Goal: Information Seeking & Learning: Check status

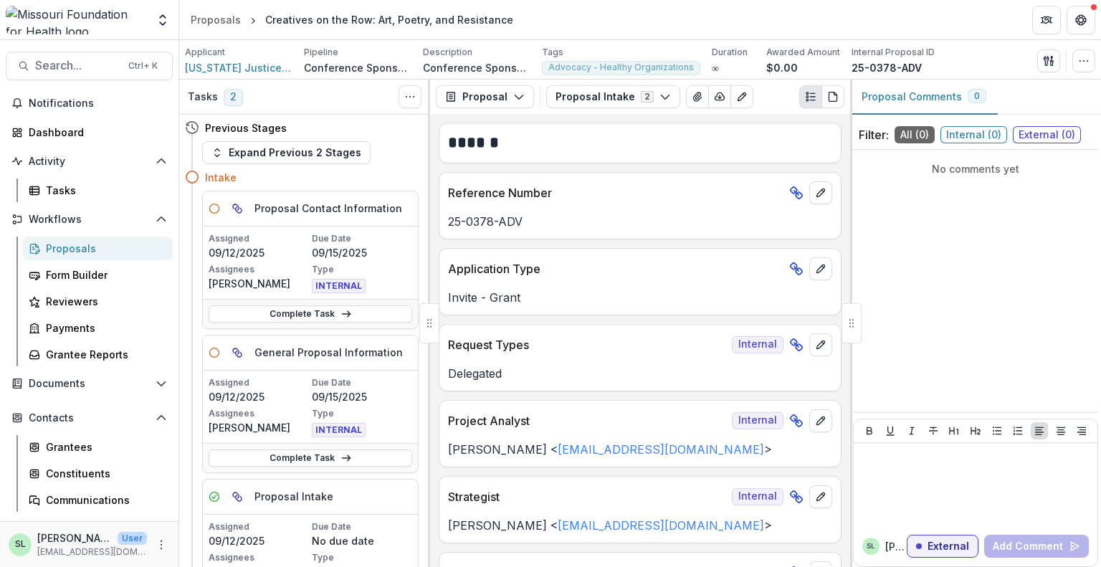
scroll to position [287, 0]
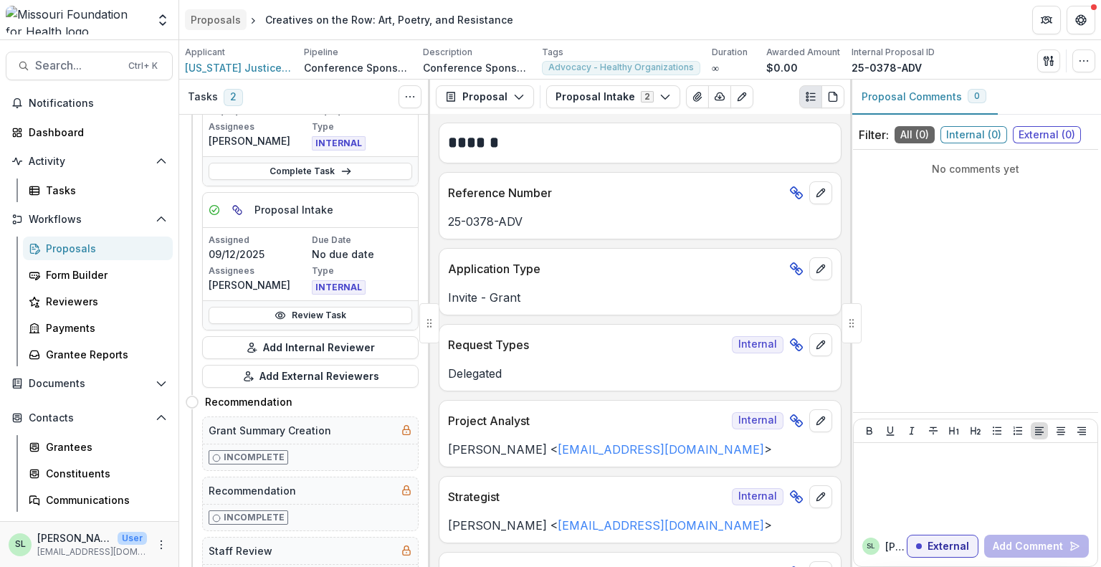
click at [201, 23] on div "Proposals" at bounding box center [216, 19] width 50 height 15
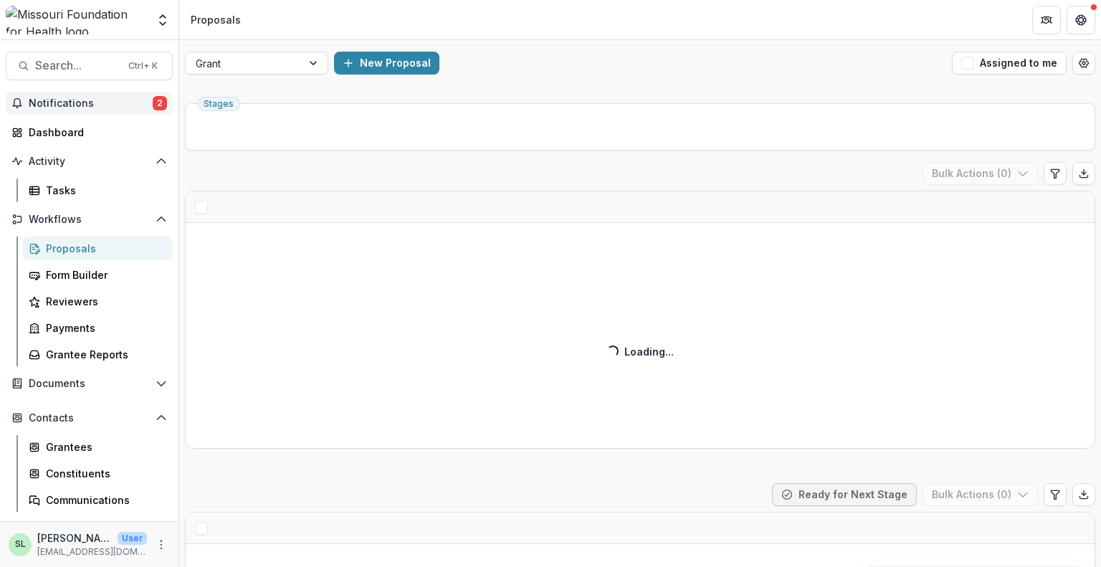
click at [84, 108] on span "Notifications" at bounding box center [91, 103] width 124 height 12
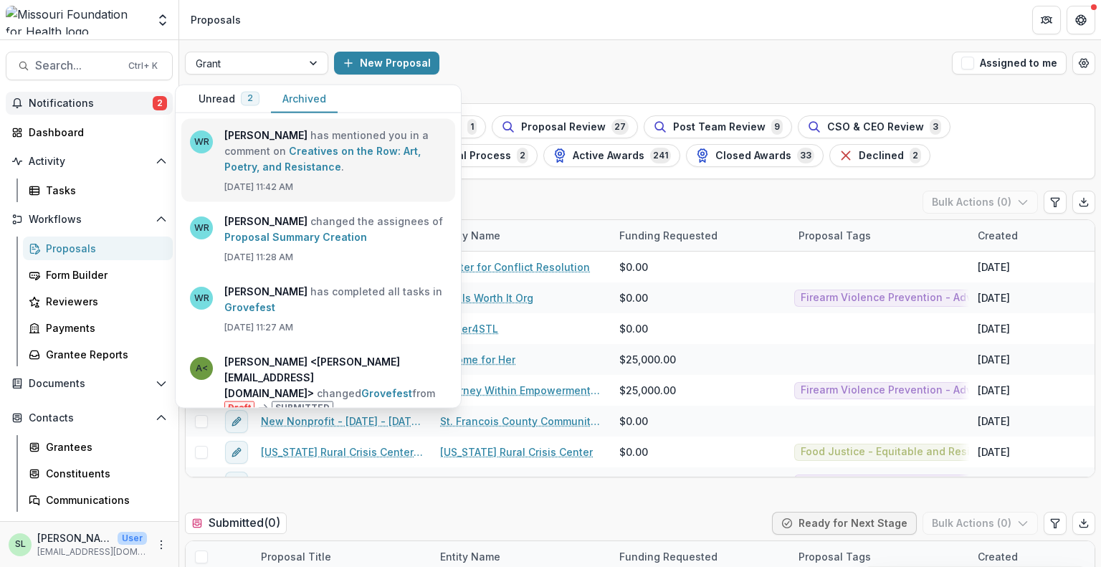
click at [314, 167] on link "Creatives on the Row: Art, Poetry, and Resistance" at bounding box center [322, 159] width 196 height 28
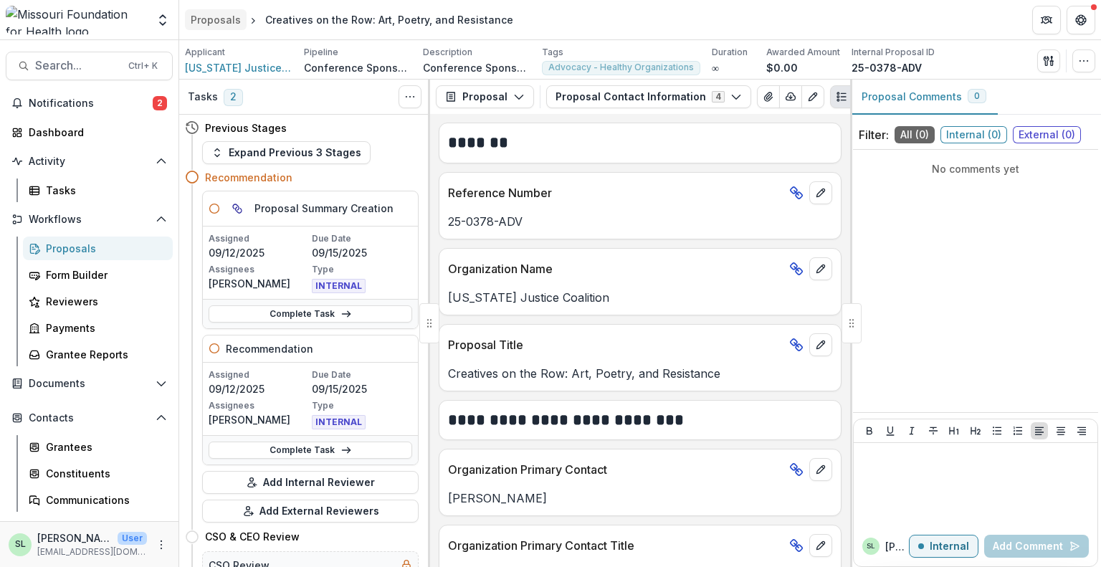
click at [217, 12] on div "Proposals" at bounding box center [216, 19] width 50 height 15
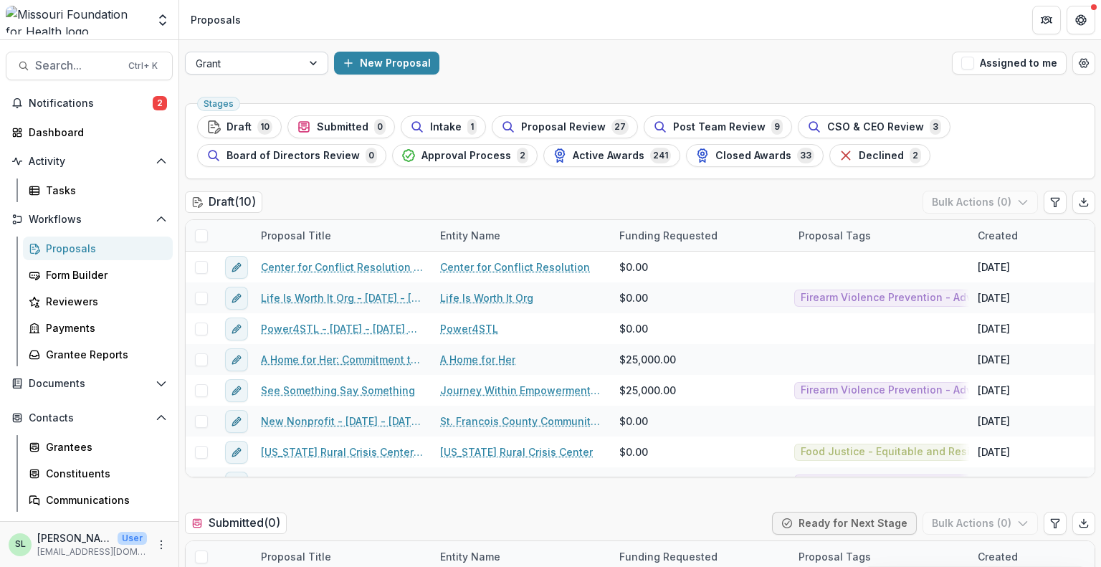
click at [294, 59] on div "Grant" at bounding box center [244, 63] width 116 height 21
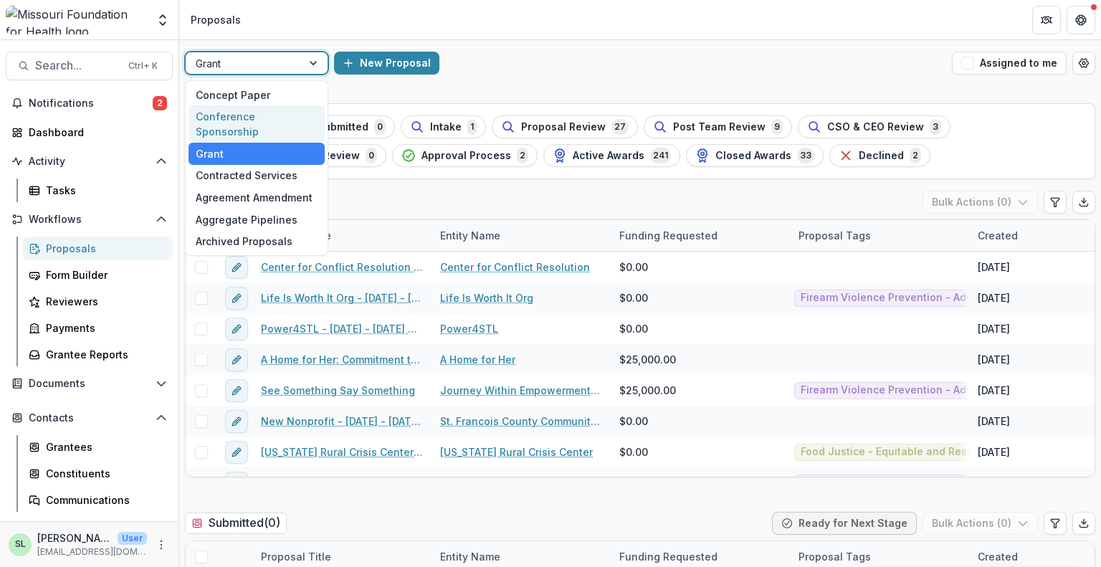
click at [286, 118] on div "Conference Sponsorship" at bounding box center [257, 123] width 136 height 37
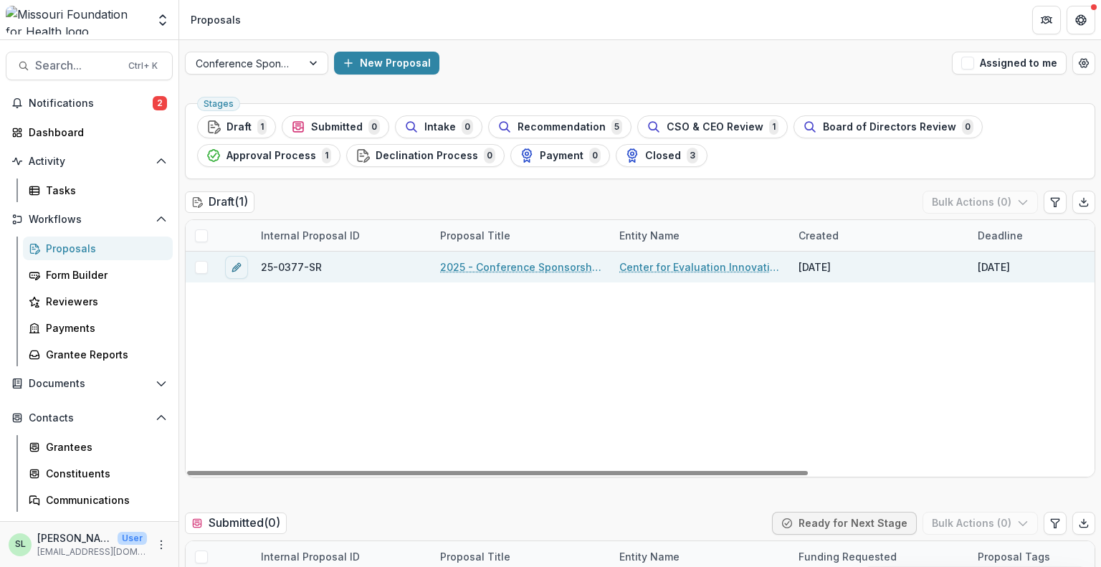
click at [498, 264] on link "2025 - Conference Sponsorship Request" at bounding box center [521, 266] width 162 height 15
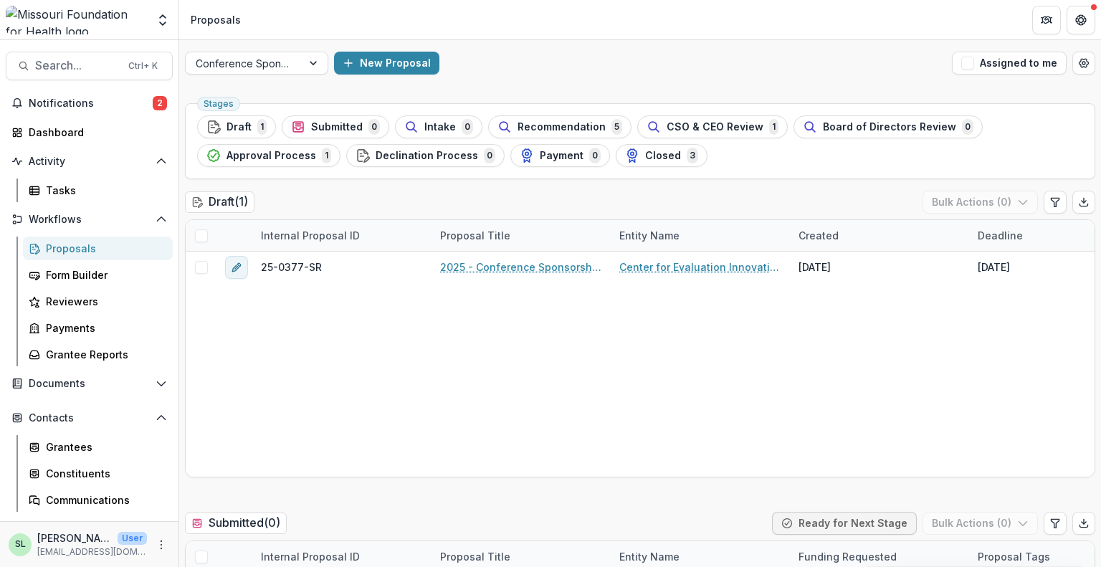
scroll to position [287, 0]
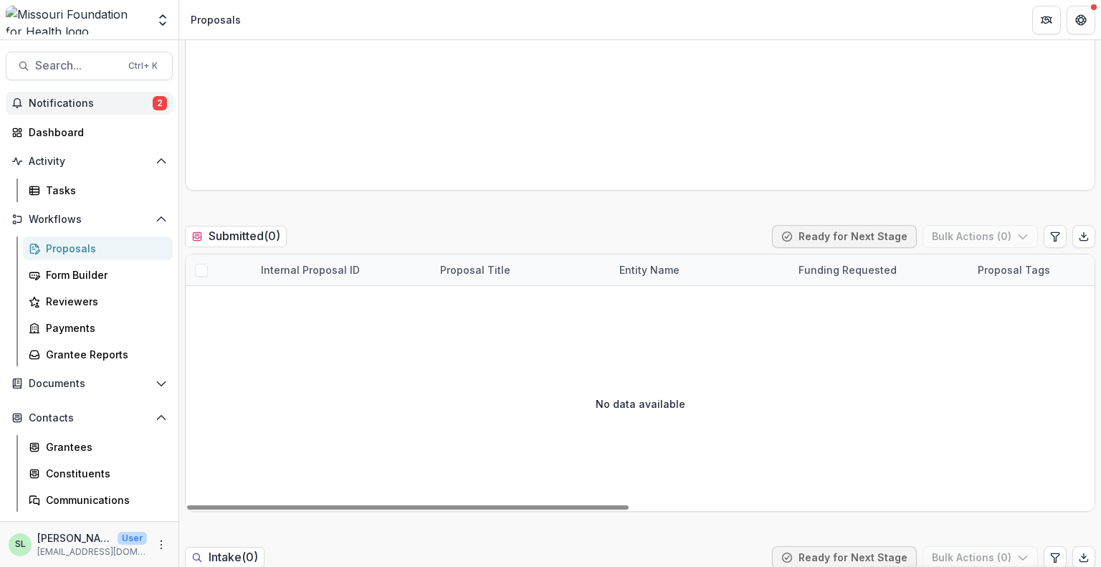
click at [56, 105] on span "Notifications" at bounding box center [91, 103] width 124 height 12
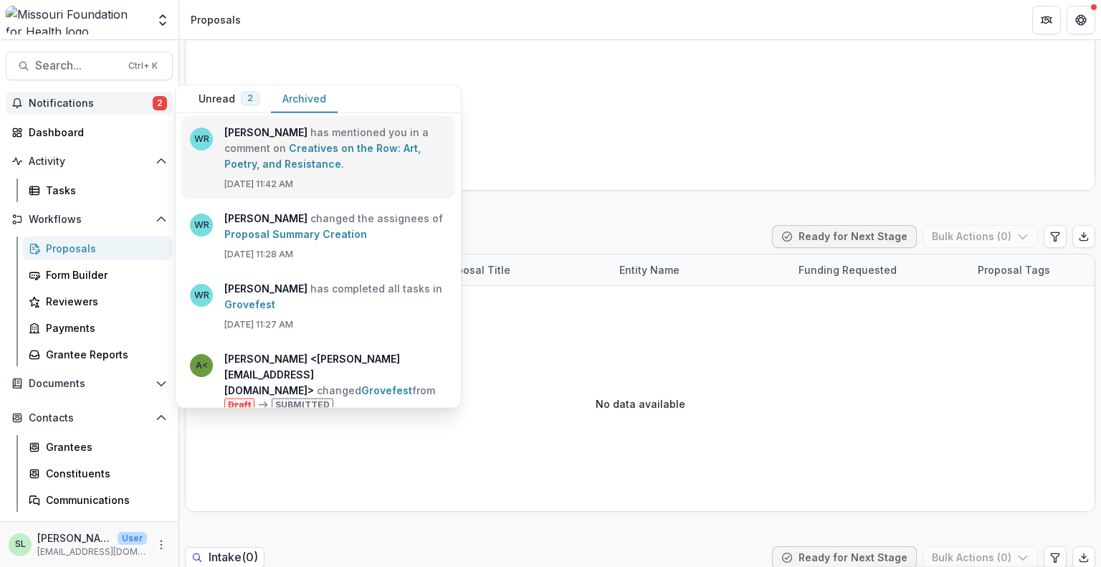
scroll to position [0, 0]
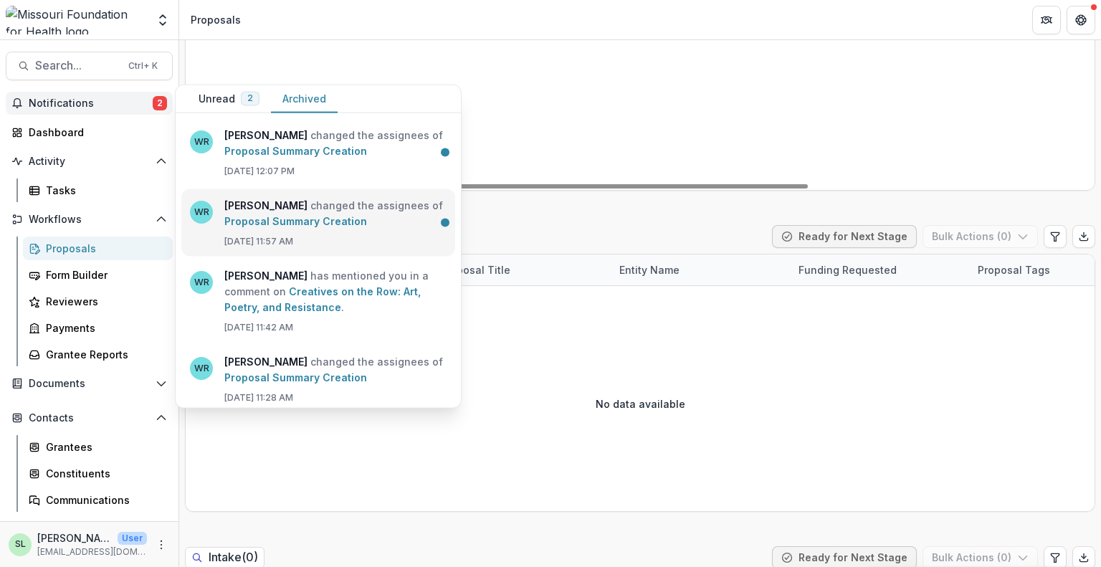
click at [300, 215] on link "Proposal Summary Creation" at bounding box center [295, 221] width 143 height 12
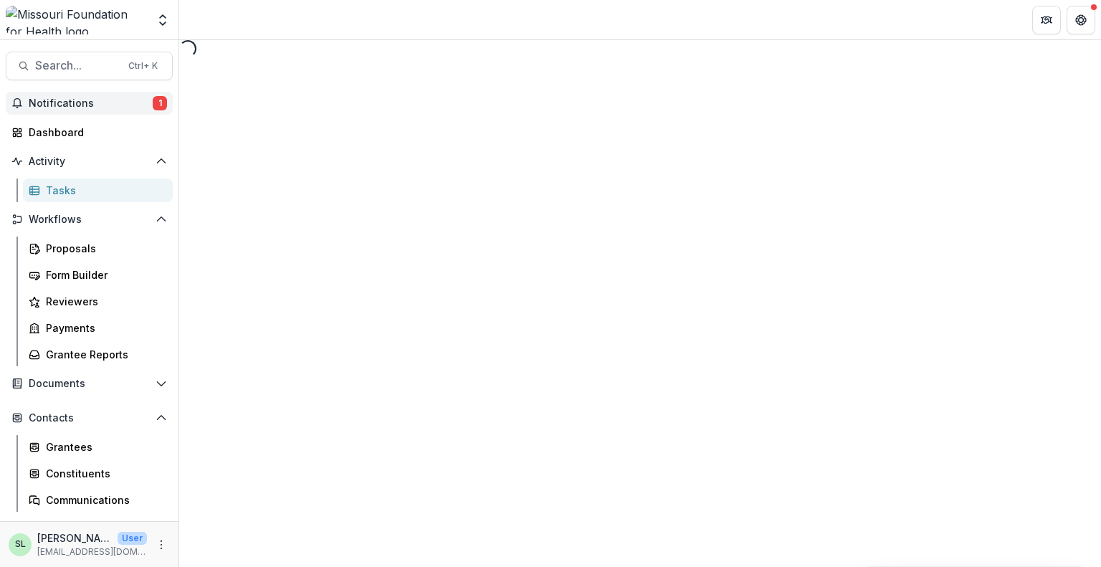
click at [114, 103] on body "Skip to content Aggregate Analysis Foundations MFH Workflow Sandbox [US_STATE] …" at bounding box center [550, 283] width 1101 height 567
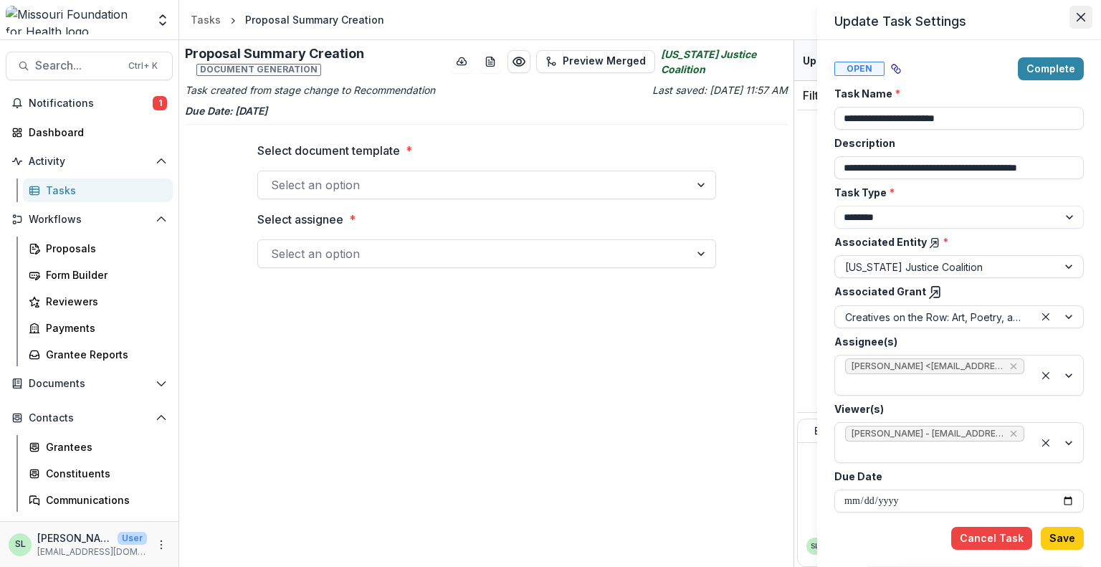
click at [1075, 15] on button "Close" at bounding box center [1080, 17] width 23 height 23
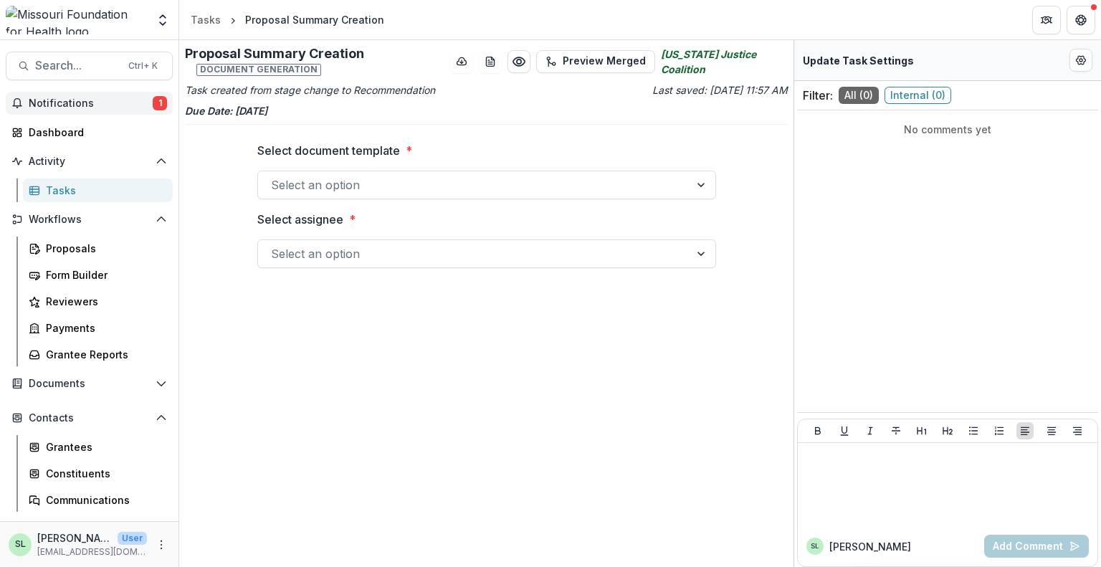
click at [100, 106] on span "Notifications" at bounding box center [91, 103] width 124 height 12
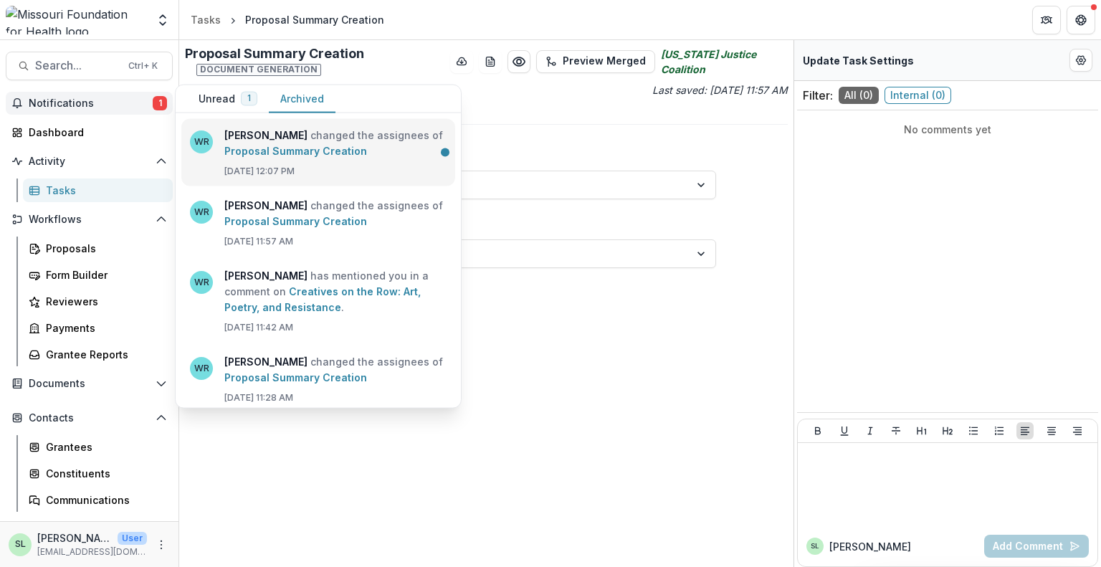
click at [308, 146] on link "Proposal Summary Creation" at bounding box center [295, 151] width 143 height 12
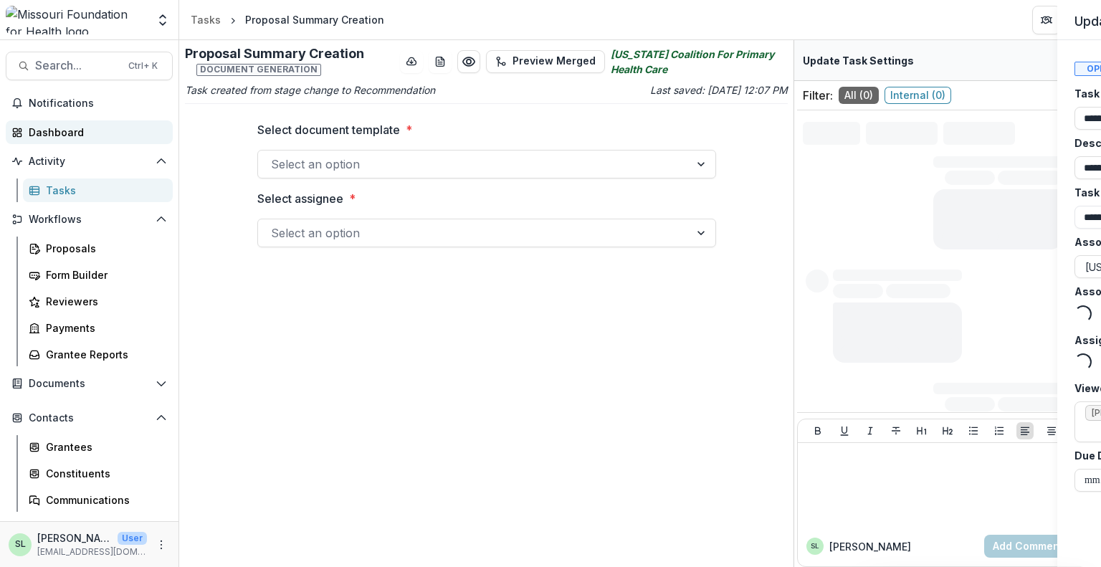
click at [56, 135] on div "**********" at bounding box center [550, 283] width 1101 height 567
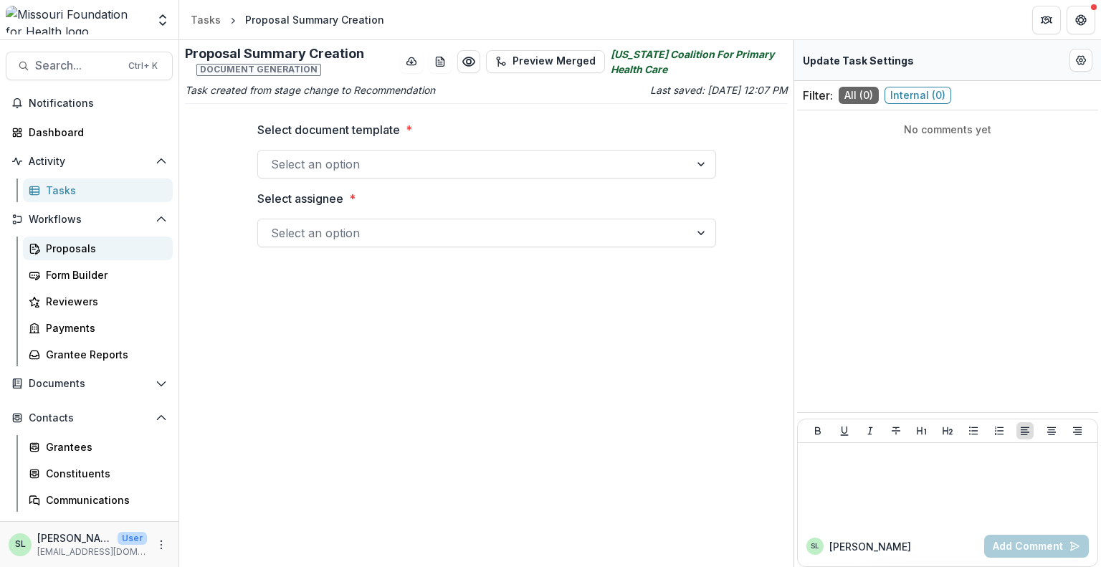
click at [69, 242] on div "Proposals" at bounding box center [103, 248] width 115 height 15
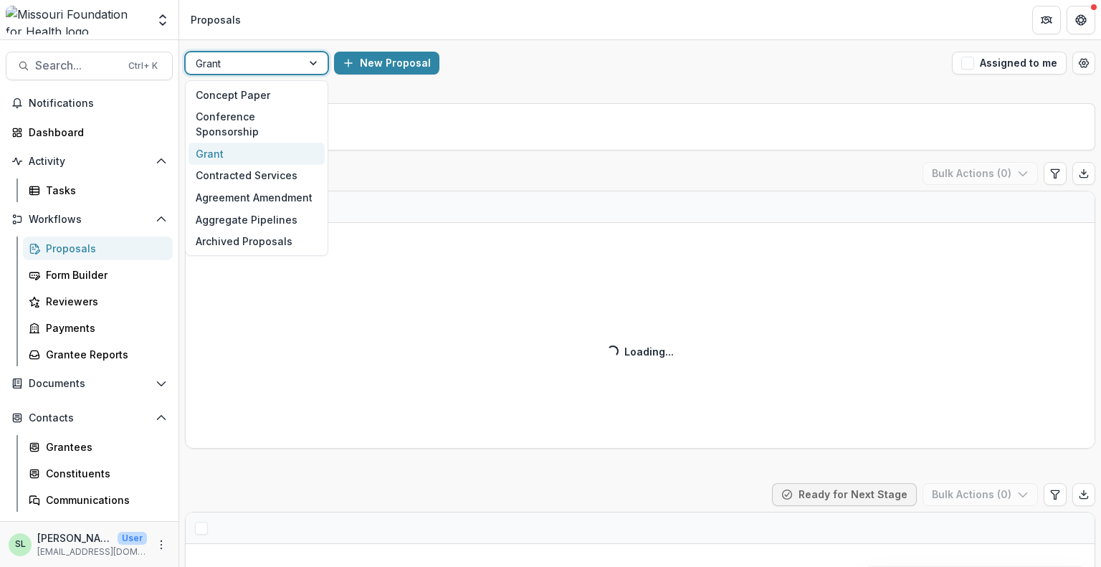
click at [275, 57] on div at bounding box center [244, 63] width 96 height 18
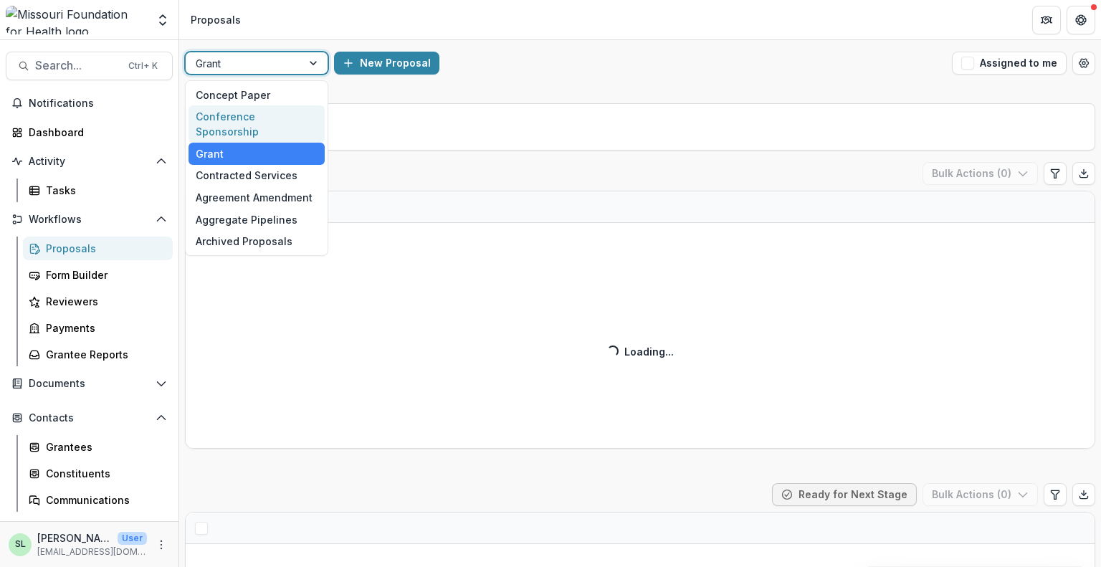
click at [273, 117] on div "Conference Sponsorship" at bounding box center [257, 123] width 136 height 37
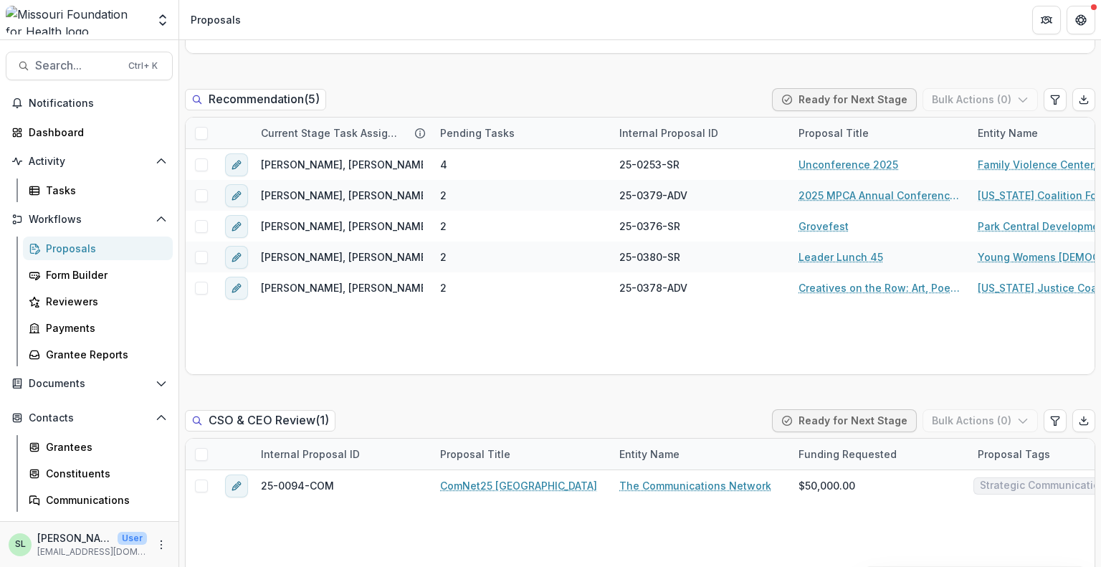
scroll to position [1075, 0]
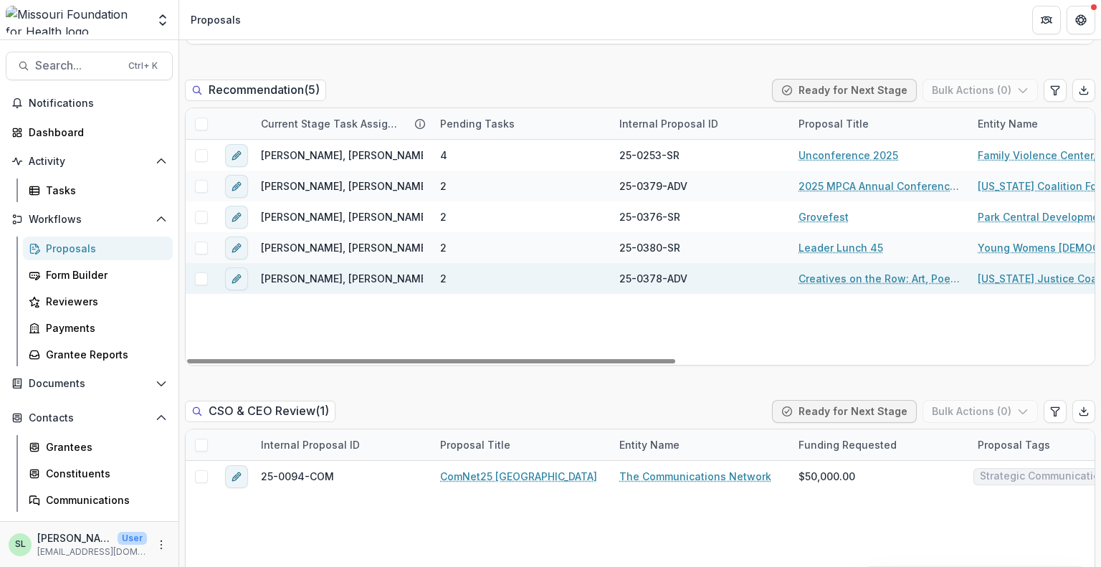
click at [925, 282] on link "Creatives on the Row: Art, Poetry, and Resistance" at bounding box center [880, 278] width 162 height 15
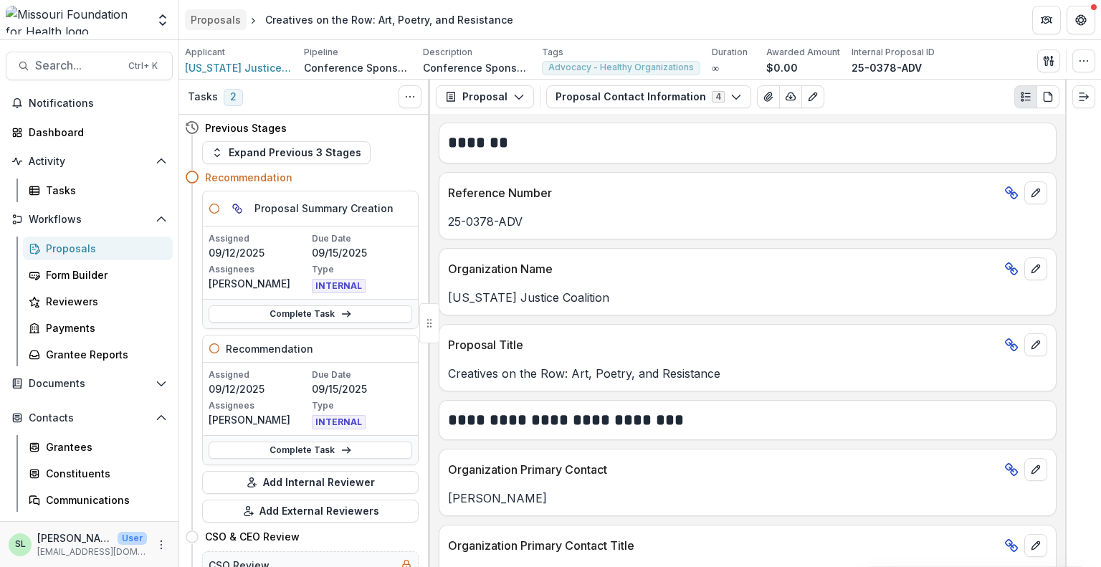
click at [215, 20] on div "Proposals" at bounding box center [216, 19] width 50 height 15
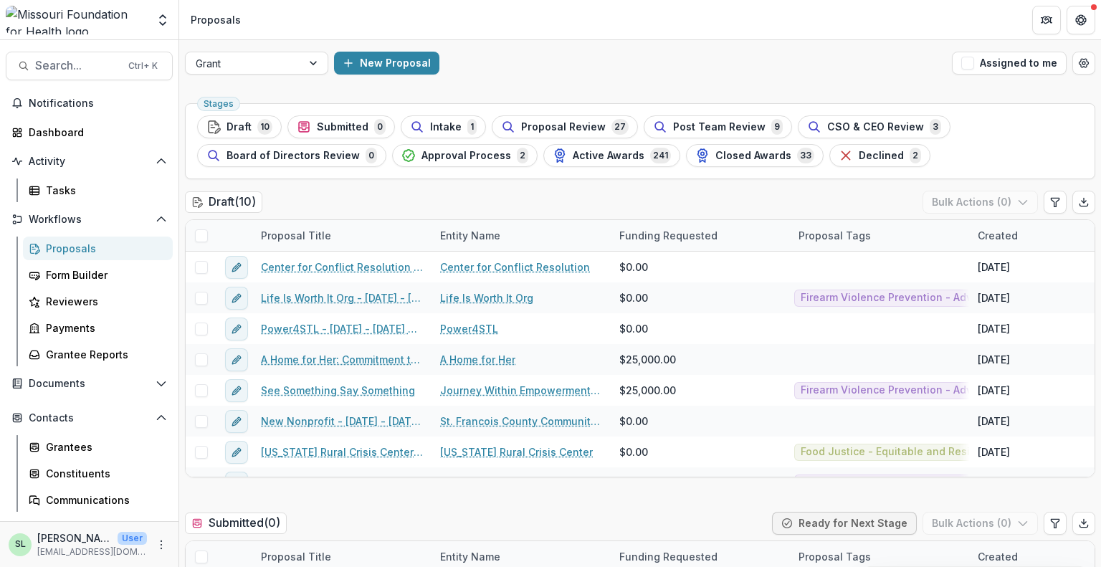
scroll to position [101, 0]
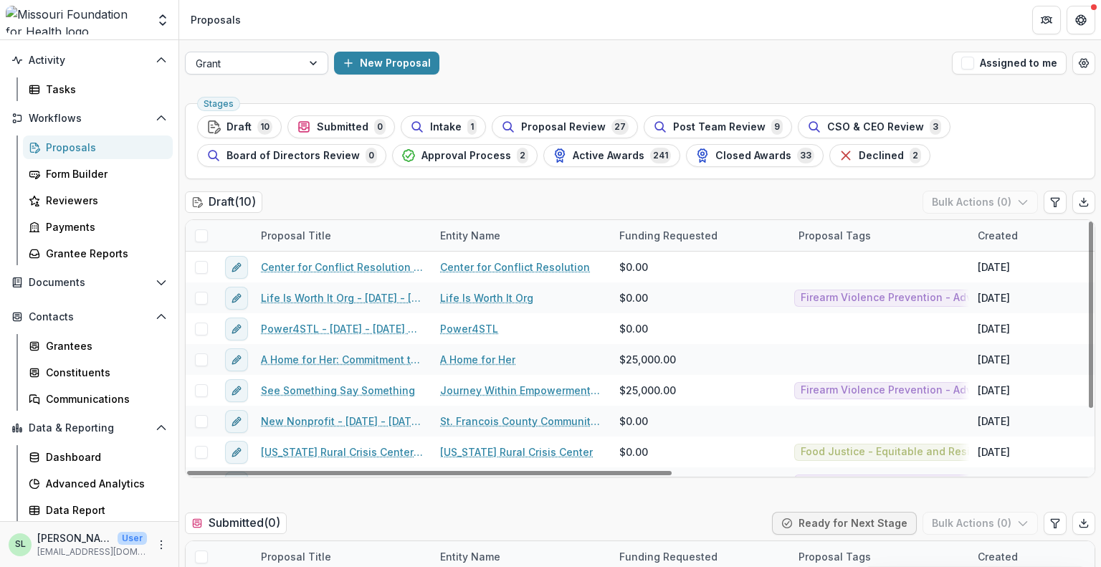
click at [235, 62] on div at bounding box center [244, 63] width 96 height 18
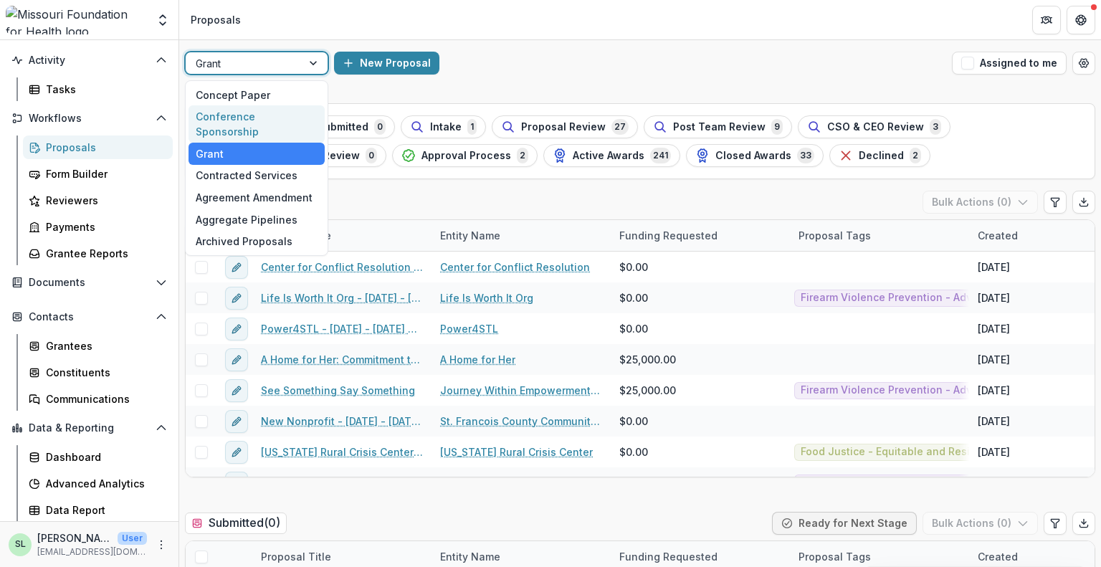
click at [262, 123] on div "Conference Sponsorship" at bounding box center [257, 123] width 136 height 37
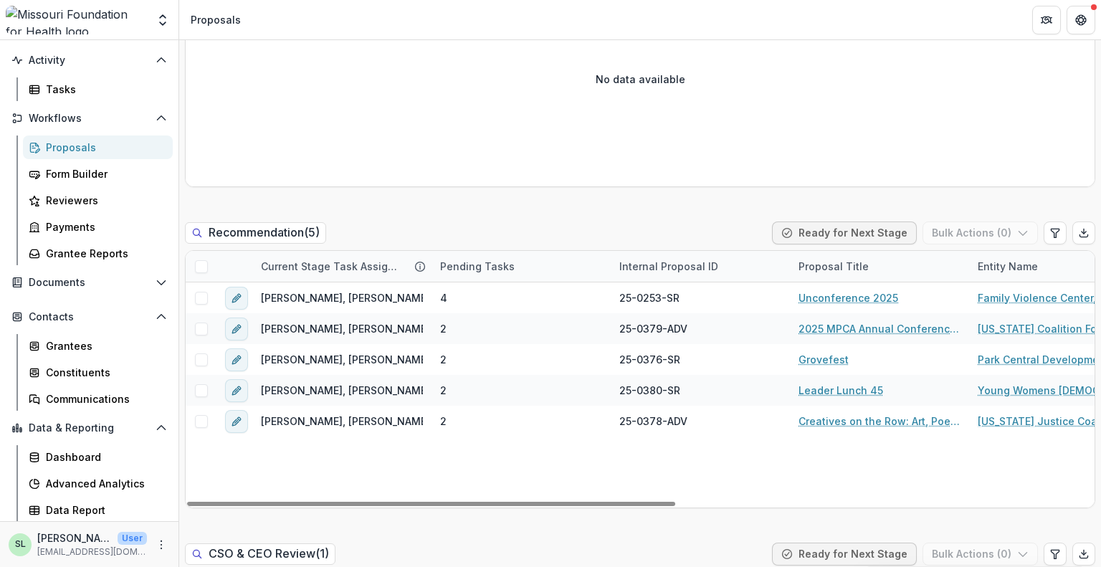
scroll to position [1004, 0]
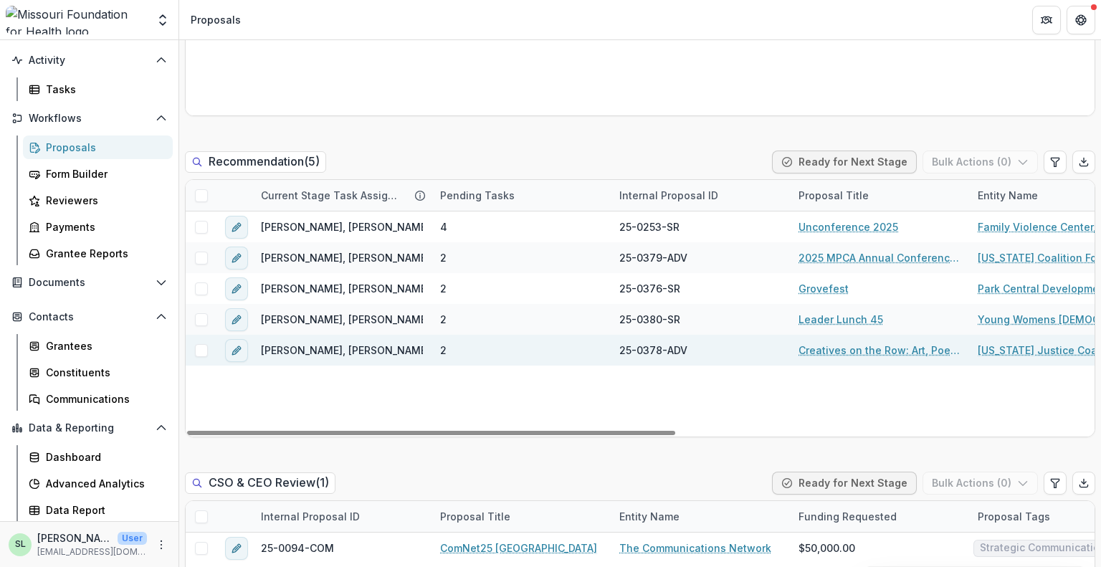
click at [864, 353] on link "Creatives on the Row: Art, Poetry, and Resistance" at bounding box center [880, 350] width 162 height 15
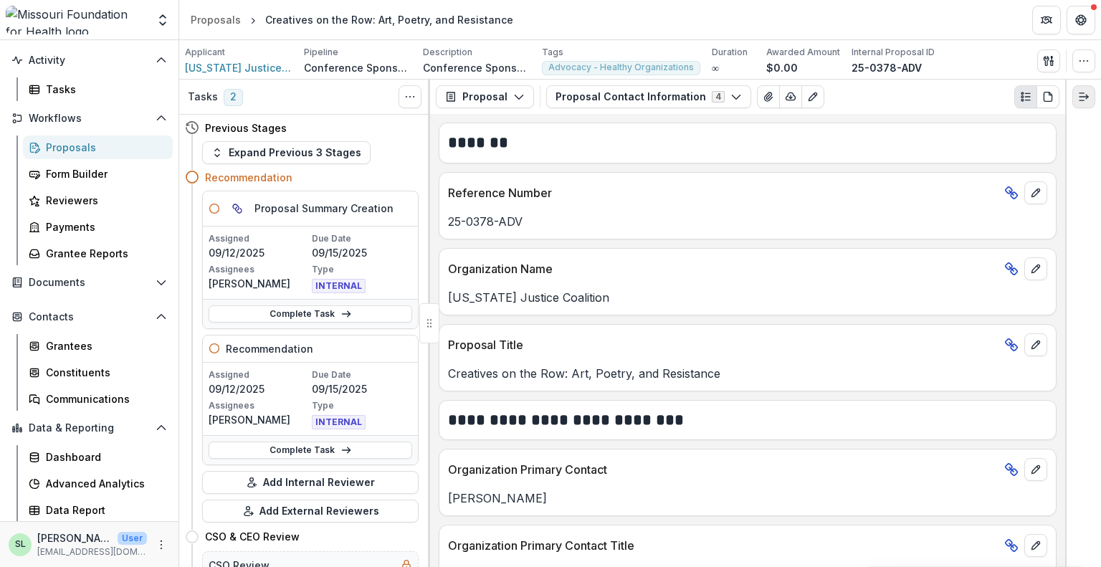
click at [1083, 101] on icon "Expand right" at bounding box center [1083, 96] width 11 height 11
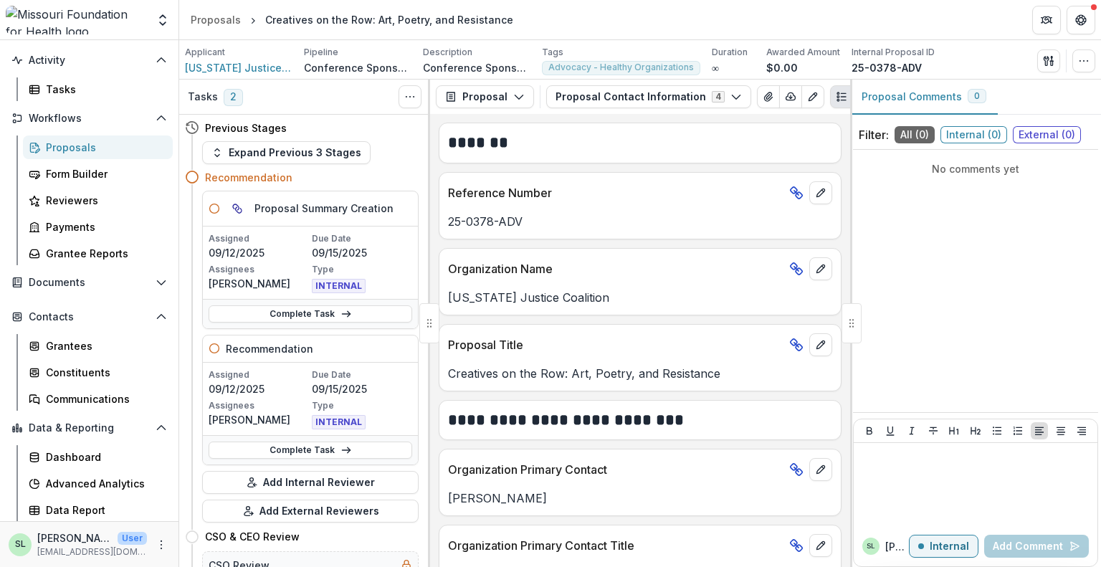
click at [852, 323] on div at bounding box center [852, 323] width 20 height 40
